Goal: Navigation & Orientation: Find specific page/section

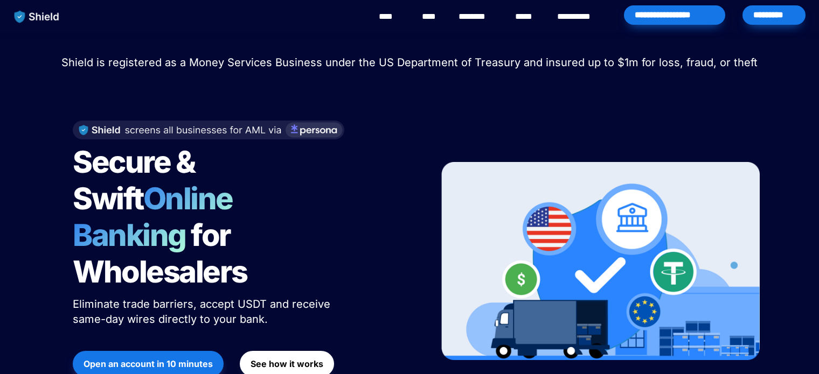
click at [478, 16] on link "********" at bounding box center [477, 16] width 38 height 13
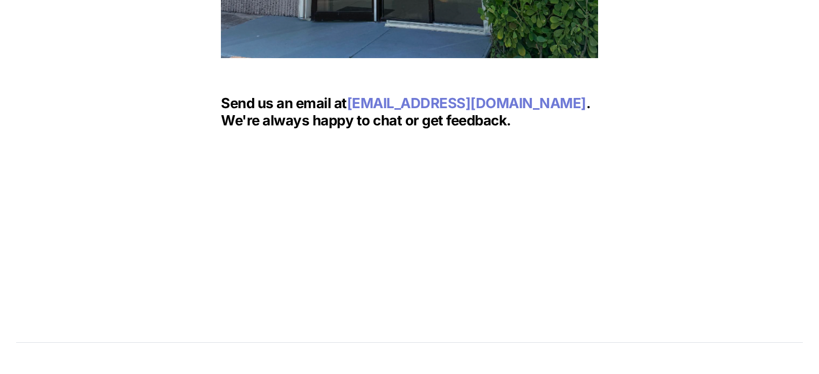
scroll to position [1824, 0]
